Goal: Use online tool/utility: Utilize a website feature to perform a specific function

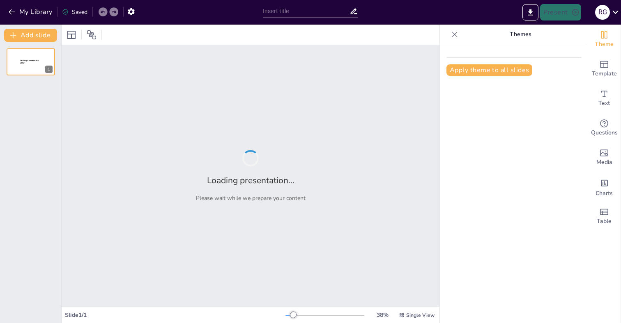
type input "Samenvatting van het Gesprek: Hypotheek en Meer"
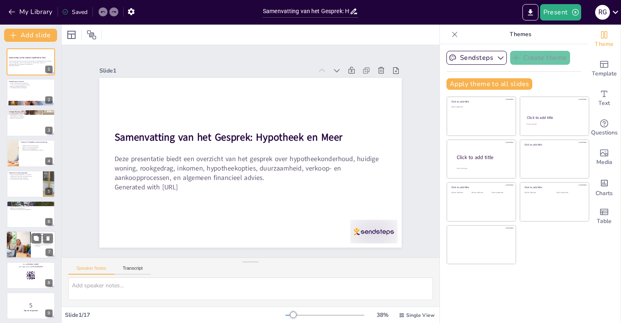
checkbox input "true"
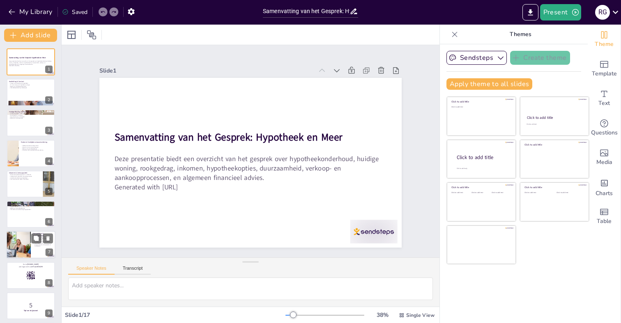
checkbox input "true"
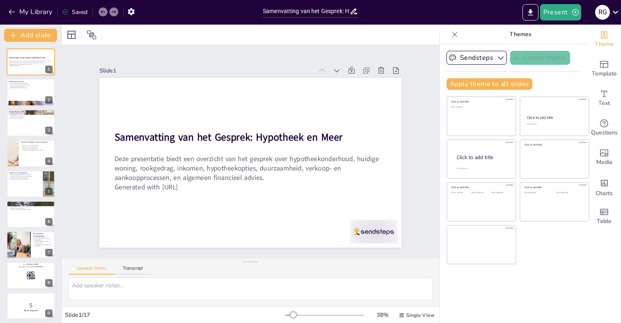
checkbox input "true"
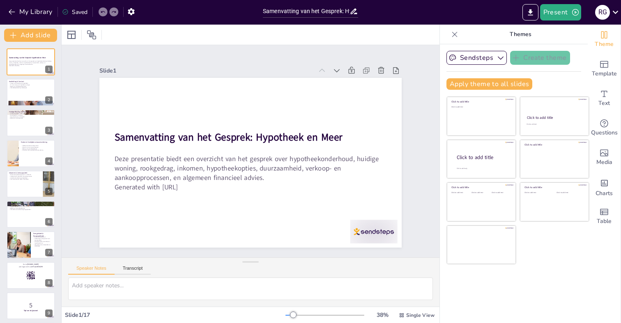
checkbox input "true"
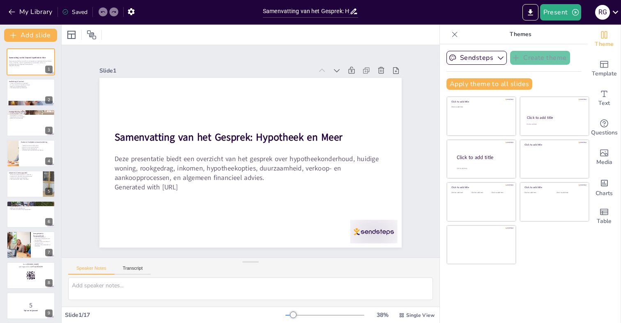
checkbox input "true"
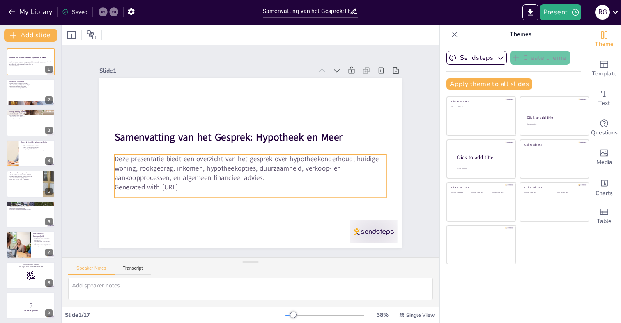
checkbox input "true"
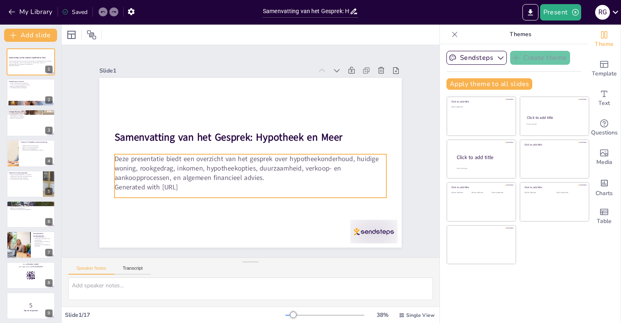
checkbox input "true"
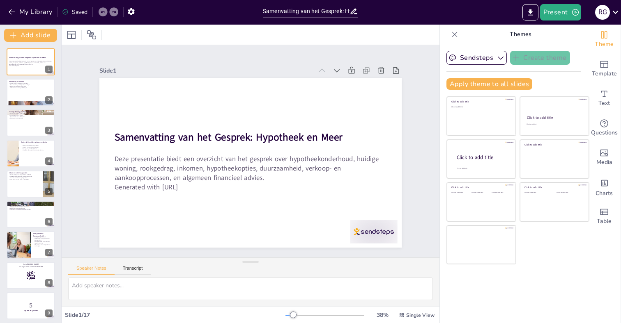
checkbox input "true"
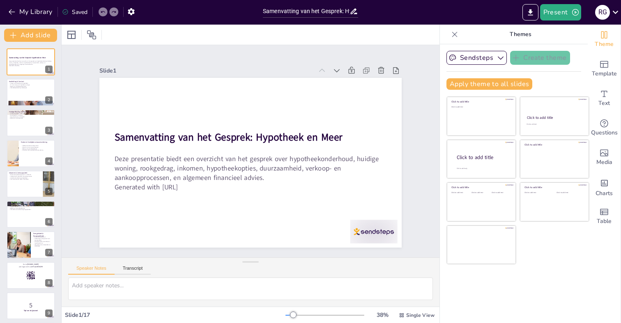
checkbox input "true"
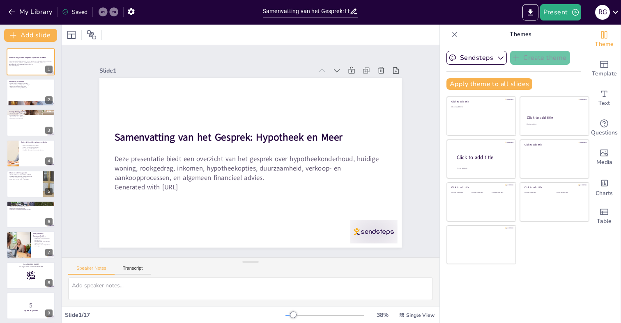
checkbox input "true"
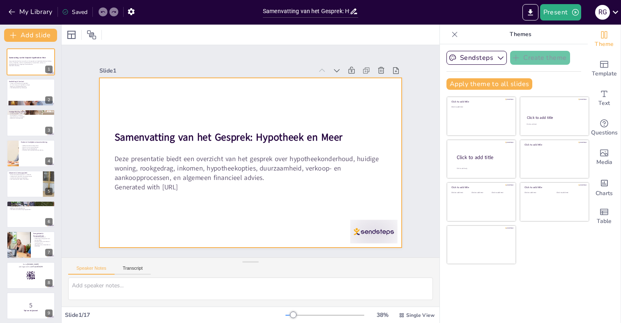
checkbox input "true"
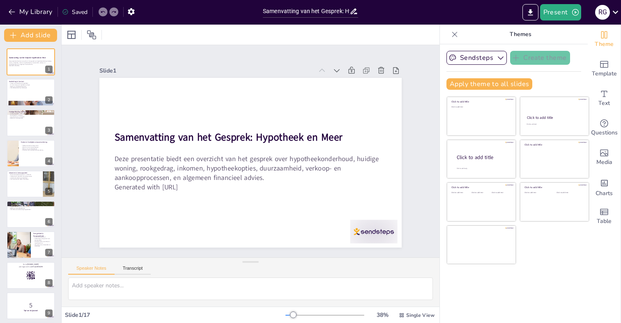
checkbox input "true"
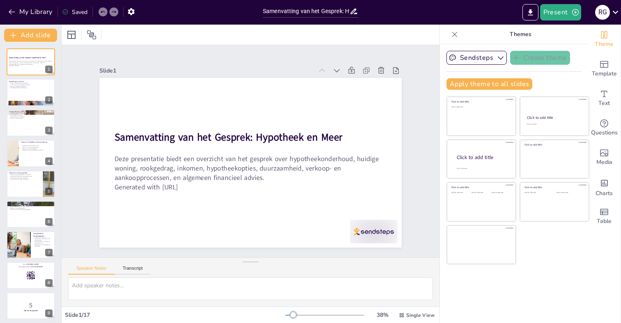
checkbox input "true"
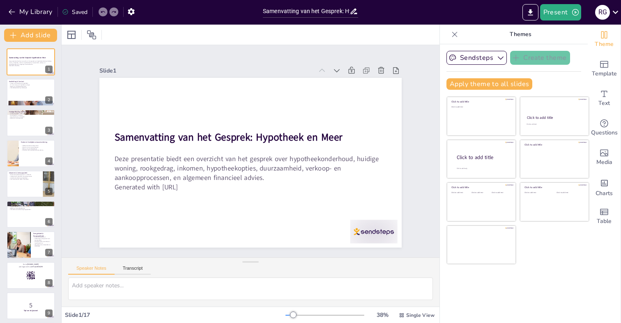
checkbox input "true"
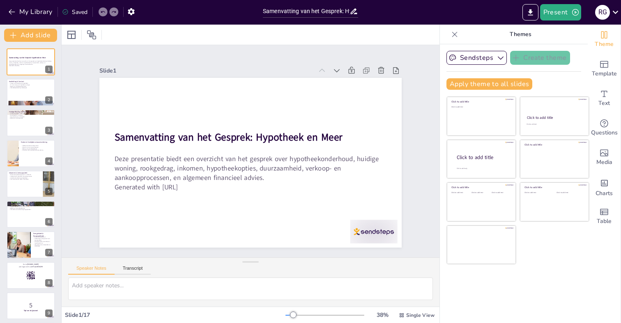
checkbox input "true"
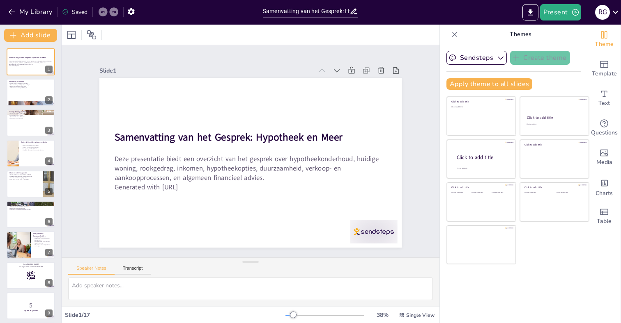
checkbox input "true"
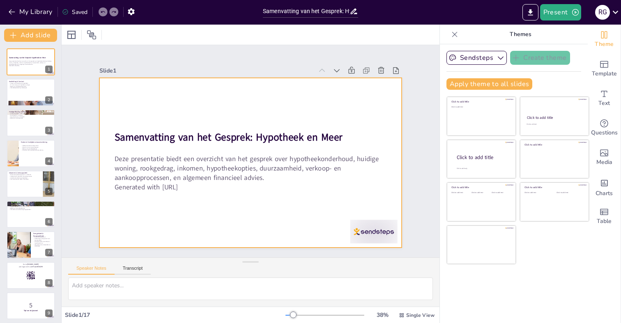
checkbox input "true"
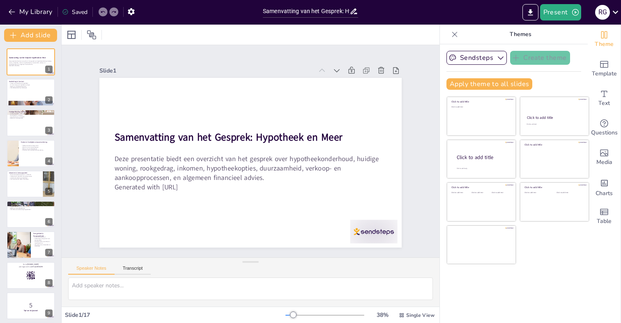
checkbox input "true"
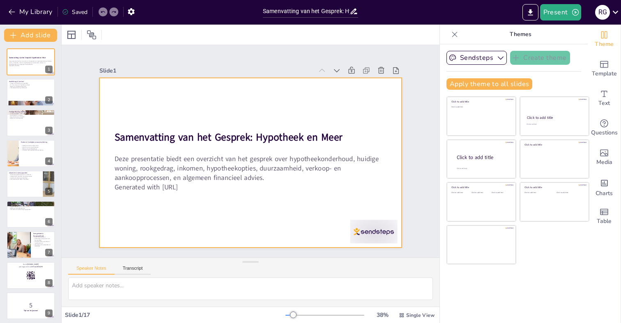
checkbox input "true"
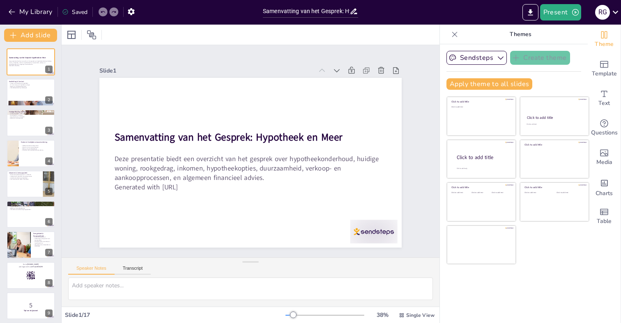
checkbox input "true"
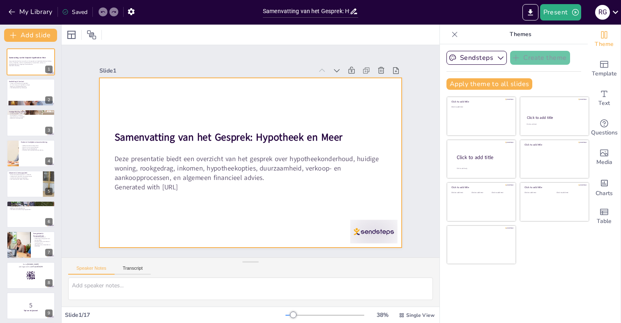
checkbox input "true"
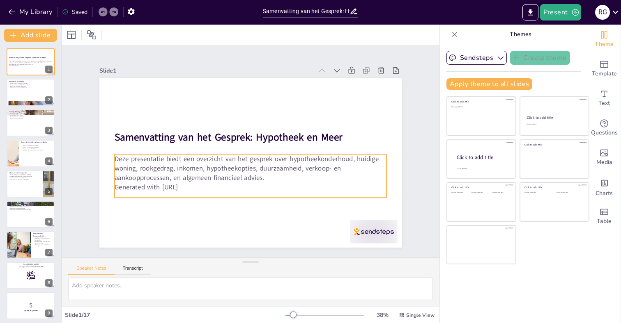
checkbox input "true"
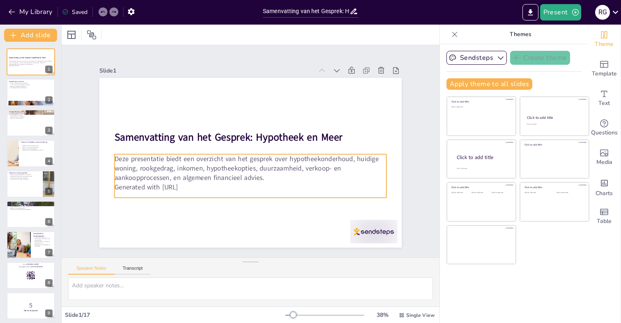
checkbox input "true"
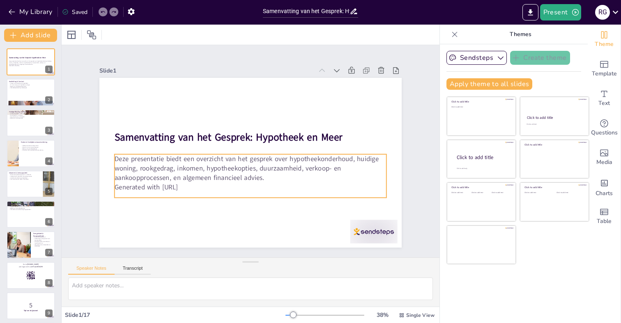
checkbox input "true"
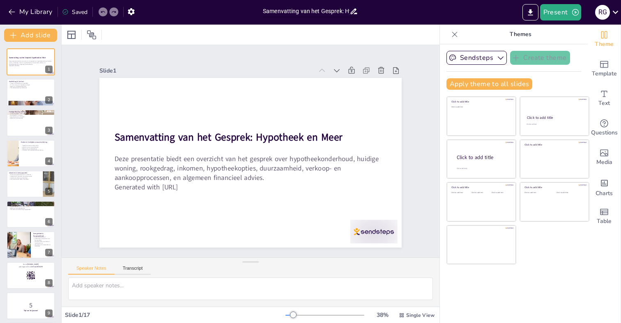
click at [323, 13] on input "Samenvatting van het Gesprek: Hypotheek en Meer" at bounding box center [306, 11] width 87 height 12
click at [565, 12] on button "Present" at bounding box center [560, 12] width 41 height 16
click at [562, 27] on li "Preview presentation" at bounding box center [573, 30] width 64 height 13
